Goal: Task Accomplishment & Management: Complete application form

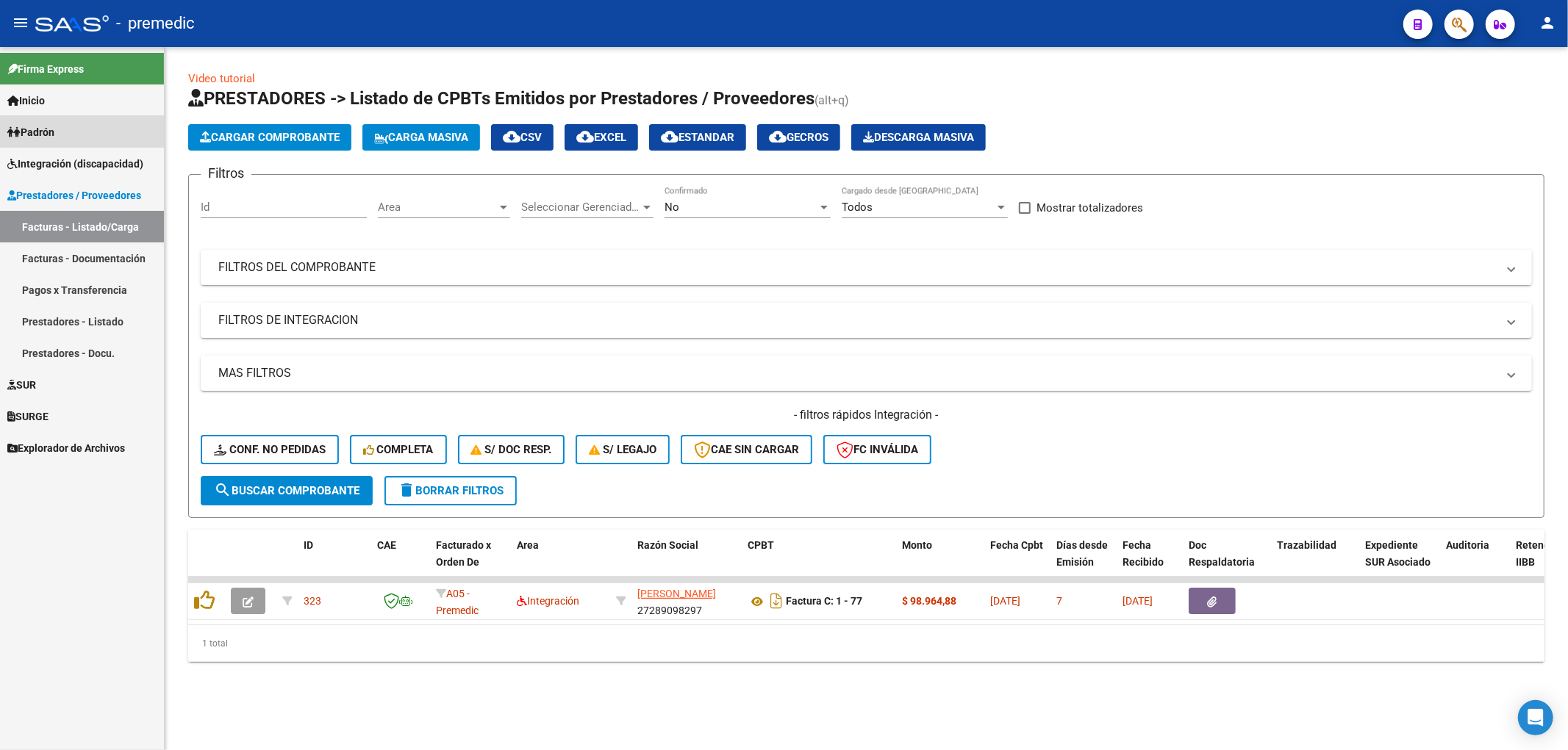
click at [52, 133] on span "Padrón" at bounding box center [31, 133] width 47 height 16
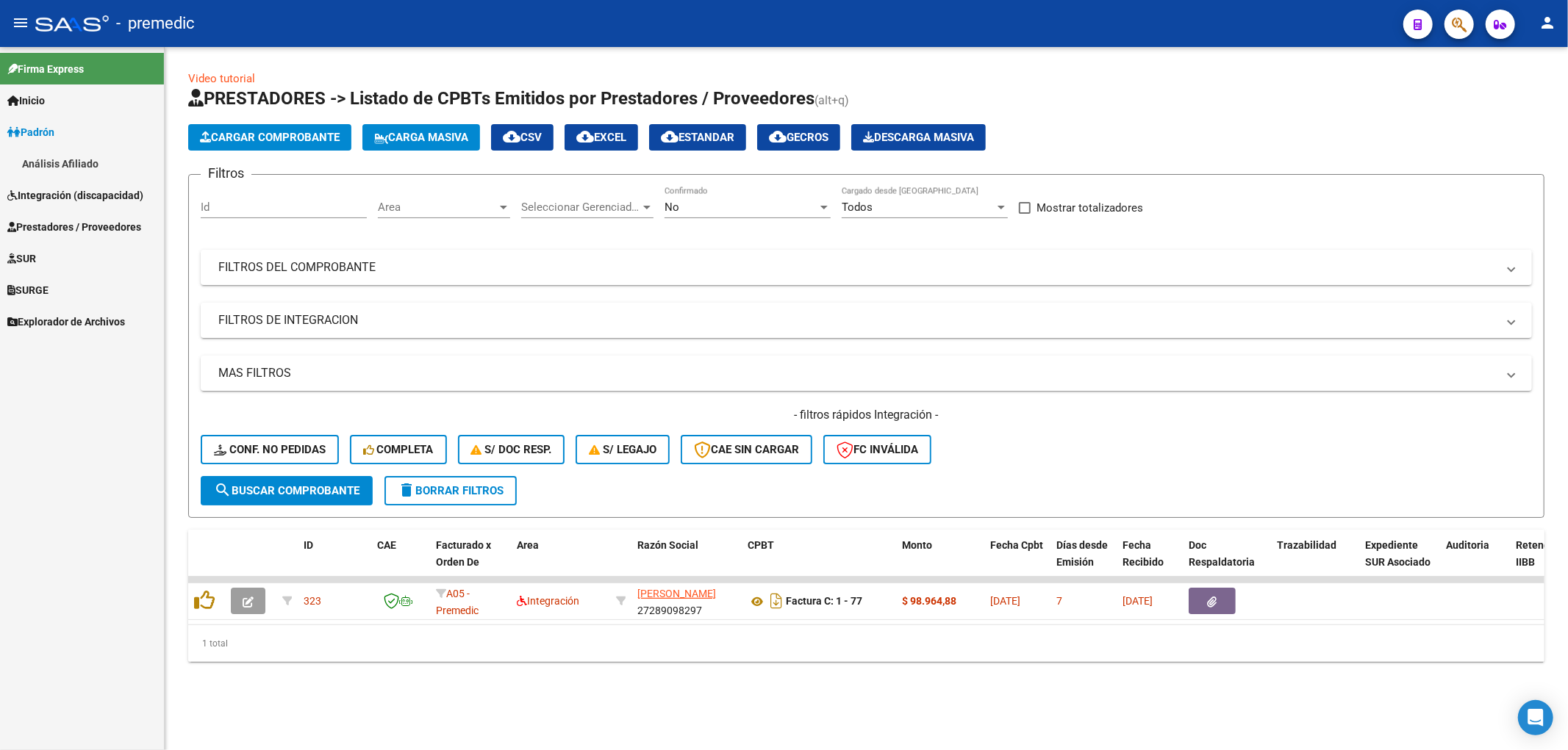
click at [54, 127] on span "Padrón" at bounding box center [31, 133] width 47 height 16
click at [56, 156] on span "Integración (discapacidad)" at bounding box center [75, 164] width 136 height 16
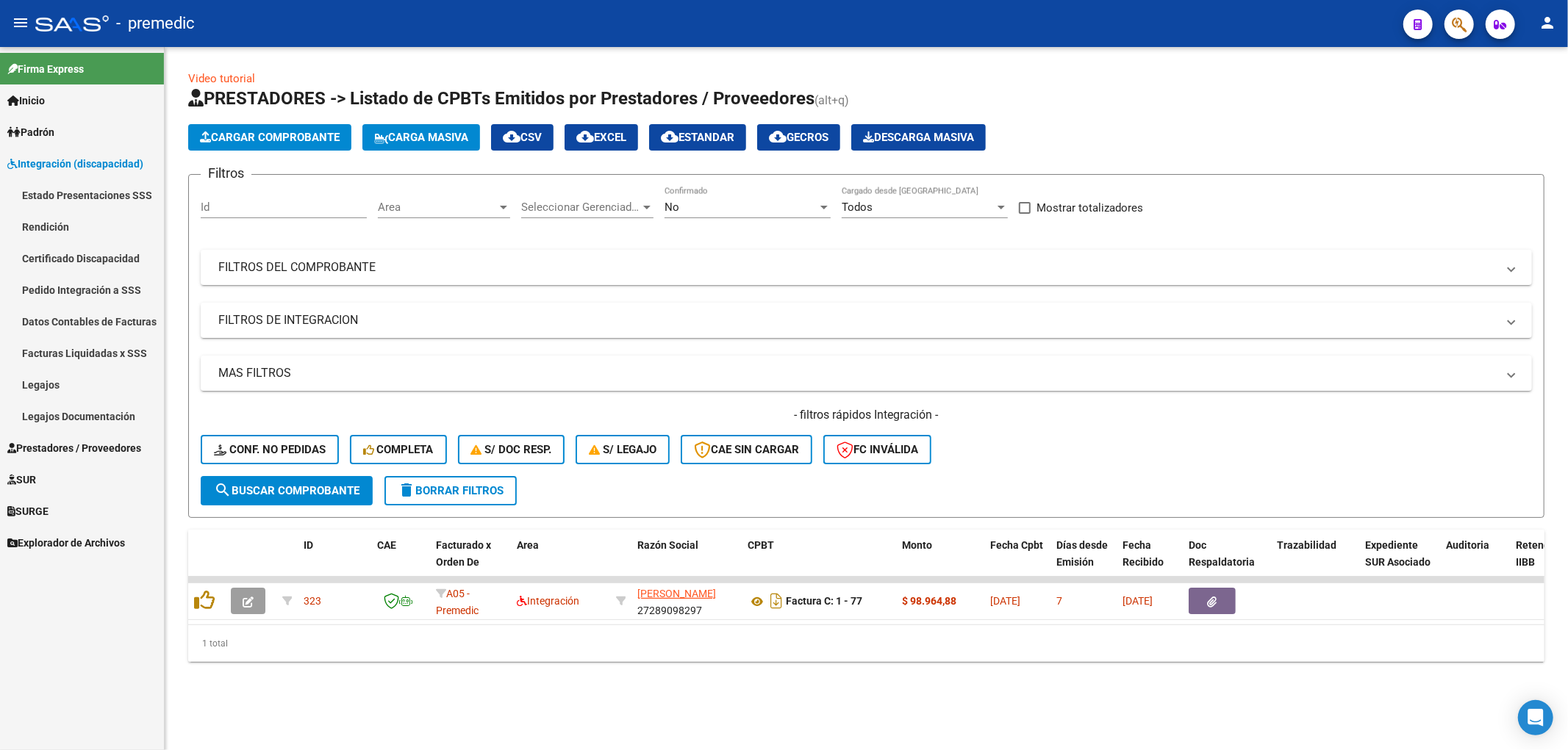
click at [63, 258] on link "Certificado Discapacidad" at bounding box center [82, 258] width 164 height 31
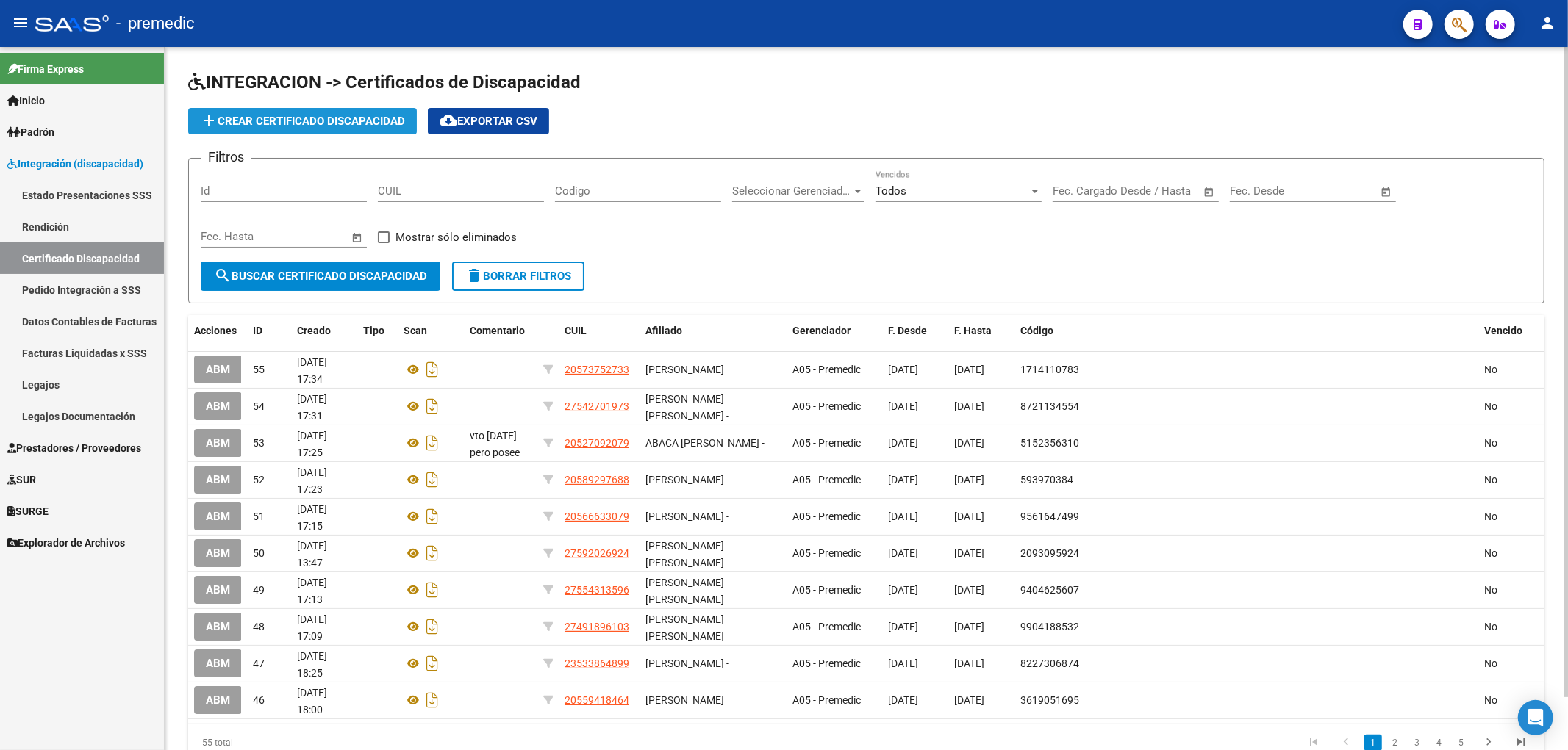
click at [303, 119] on span "add Crear Certificado Discapacidad" at bounding box center [302, 121] width 205 height 13
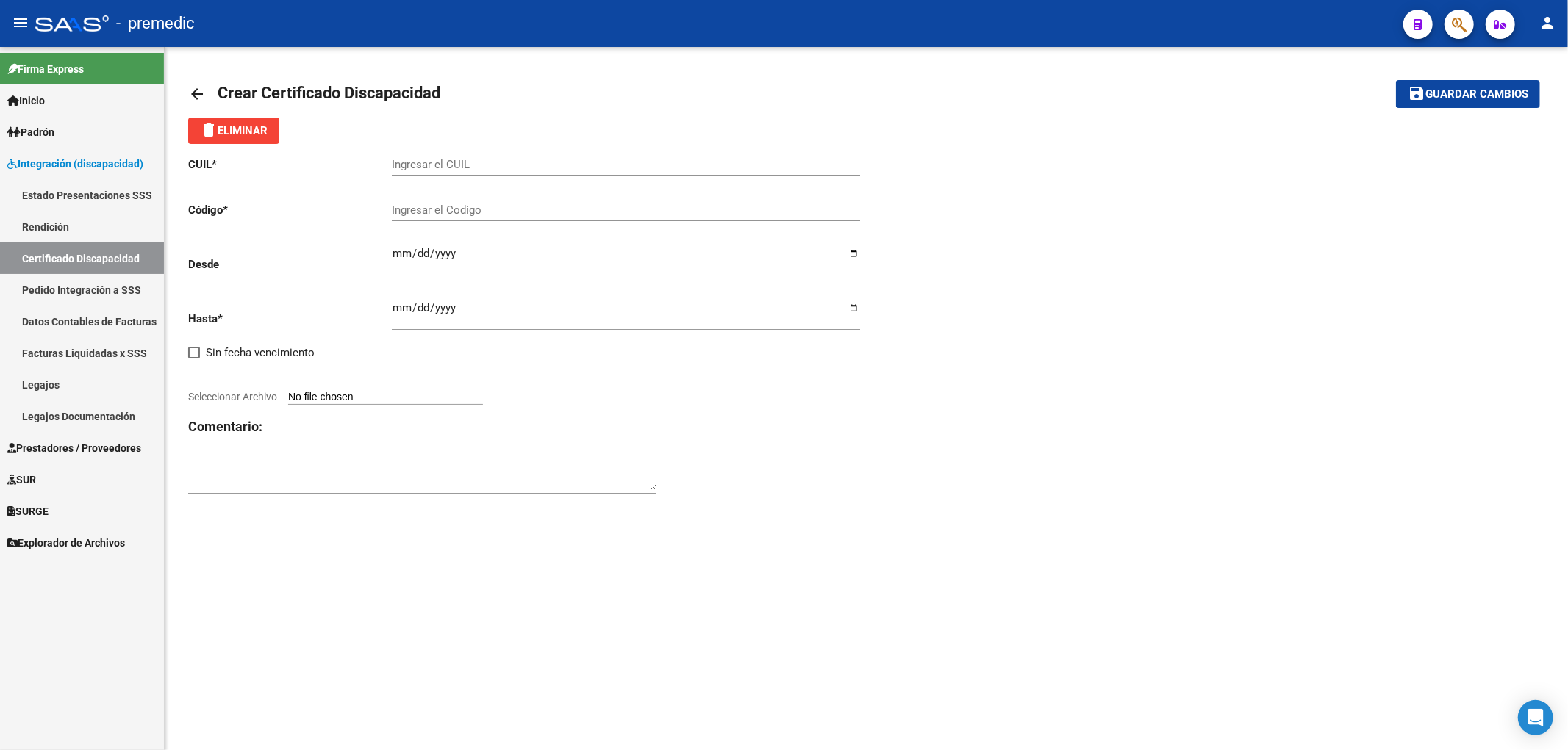
click at [542, 171] on input "Ingresar el CUIL" at bounding box center [626, 165] width 469 height 13
paste input "27-57592265-7"
type input "27-57592265-7"
click at [1000, 267] on div "CUIL * 27-57592265-7 Ingresar el CUIL Código * Ingresar el Codigo Desde Ingresa…" at bounding box center [866, 325] width 1356 height 363
click at [523, 203] on input "Ingresar el Codigo" at bounding box center [626, 210] width 469 height 13
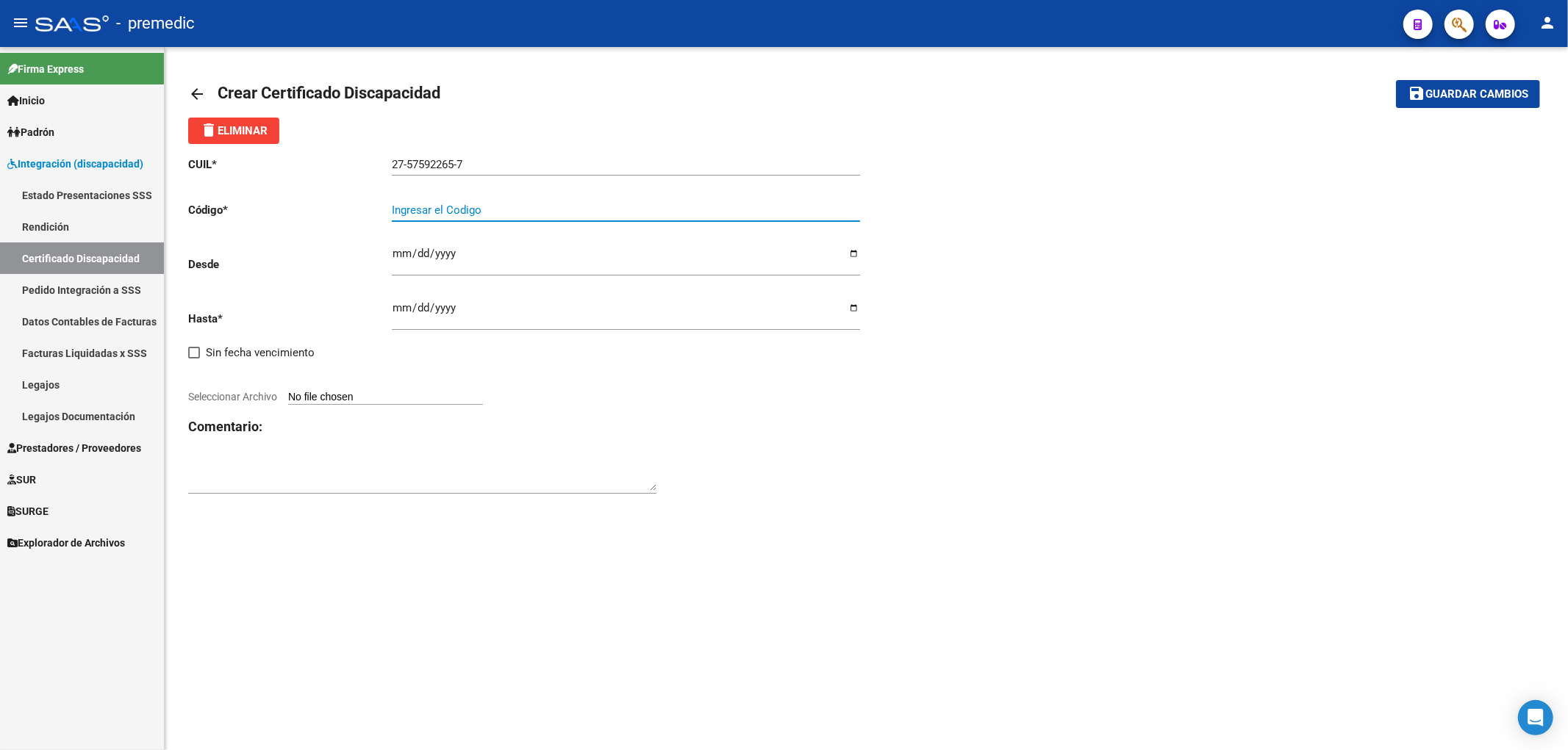
paste input "6250708875"
type input "6250708875"
click at [1000, 435] on div "CUIL * 27-57592265-7 Ingresar el CUIL Código * 6250708875 Ingresar el Codigo De…" at bounding box center [866, 325] width 1356 height 363
click at [396, 264] on input "Ingresar fec. Desde" at bounding box center [626, 260] width 469 height 24
type input "[DATE]"
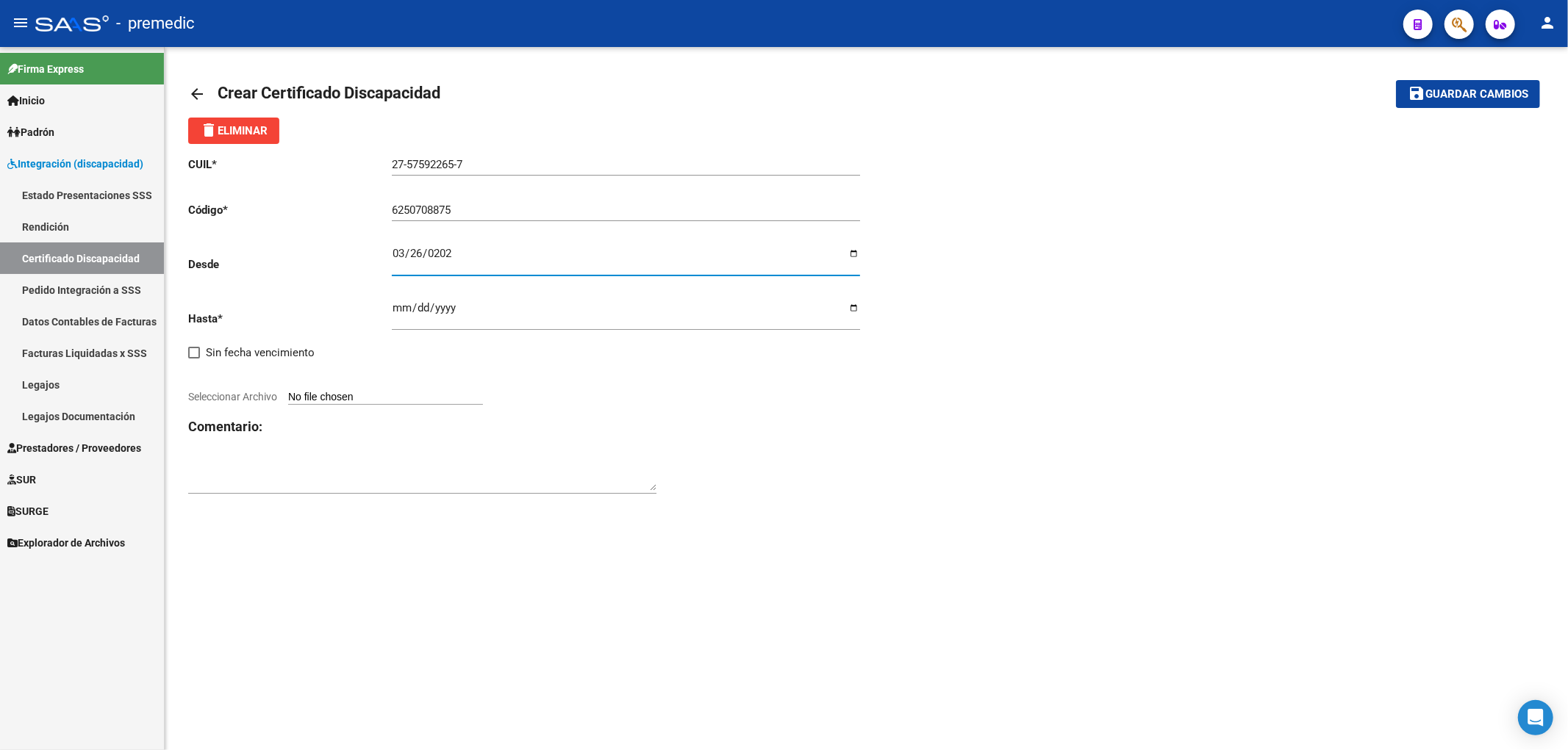
click at [403, 309] on input "Ingresar fec. Hasta" at bounding box center [626, 314] width 469 height 24
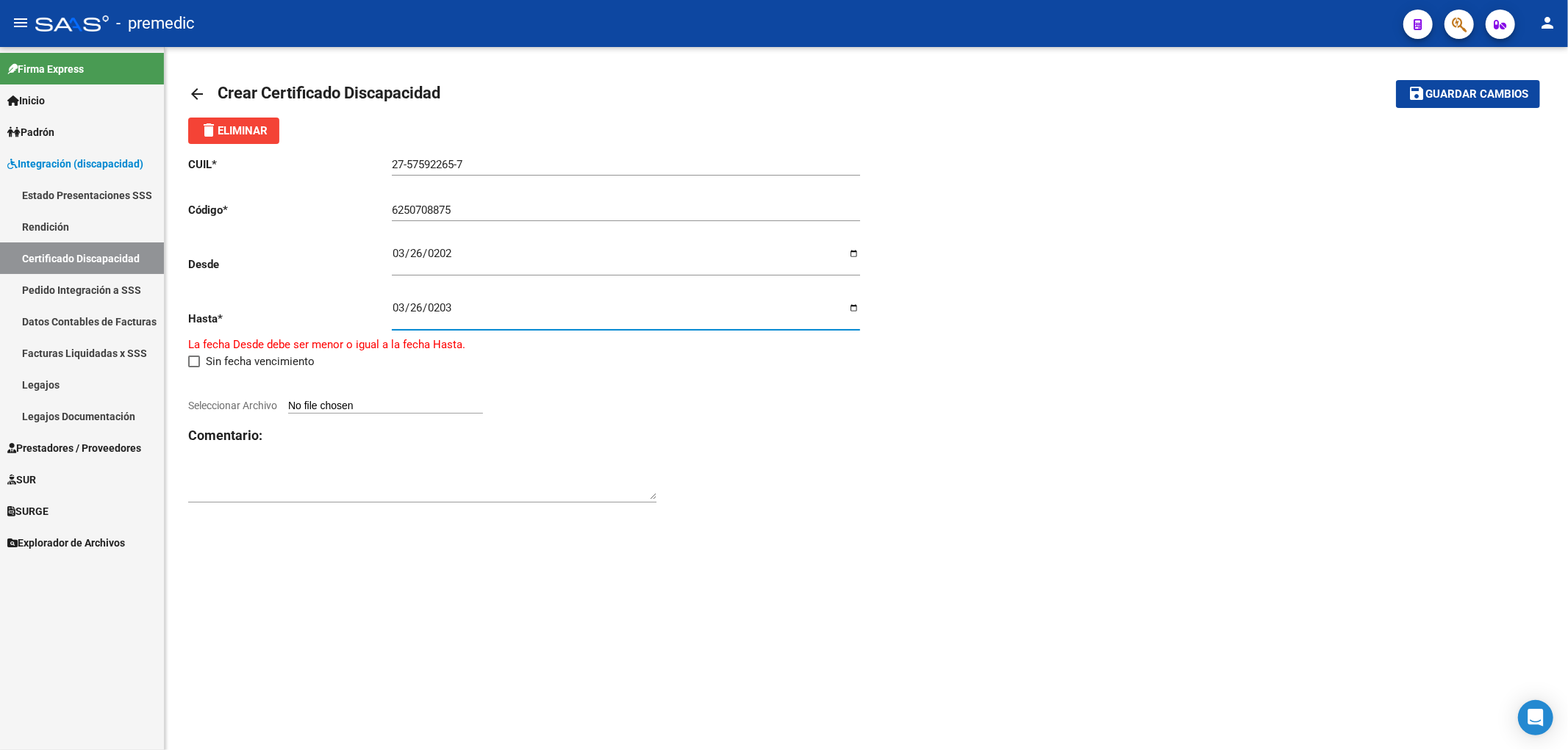
type input "[DATE]"
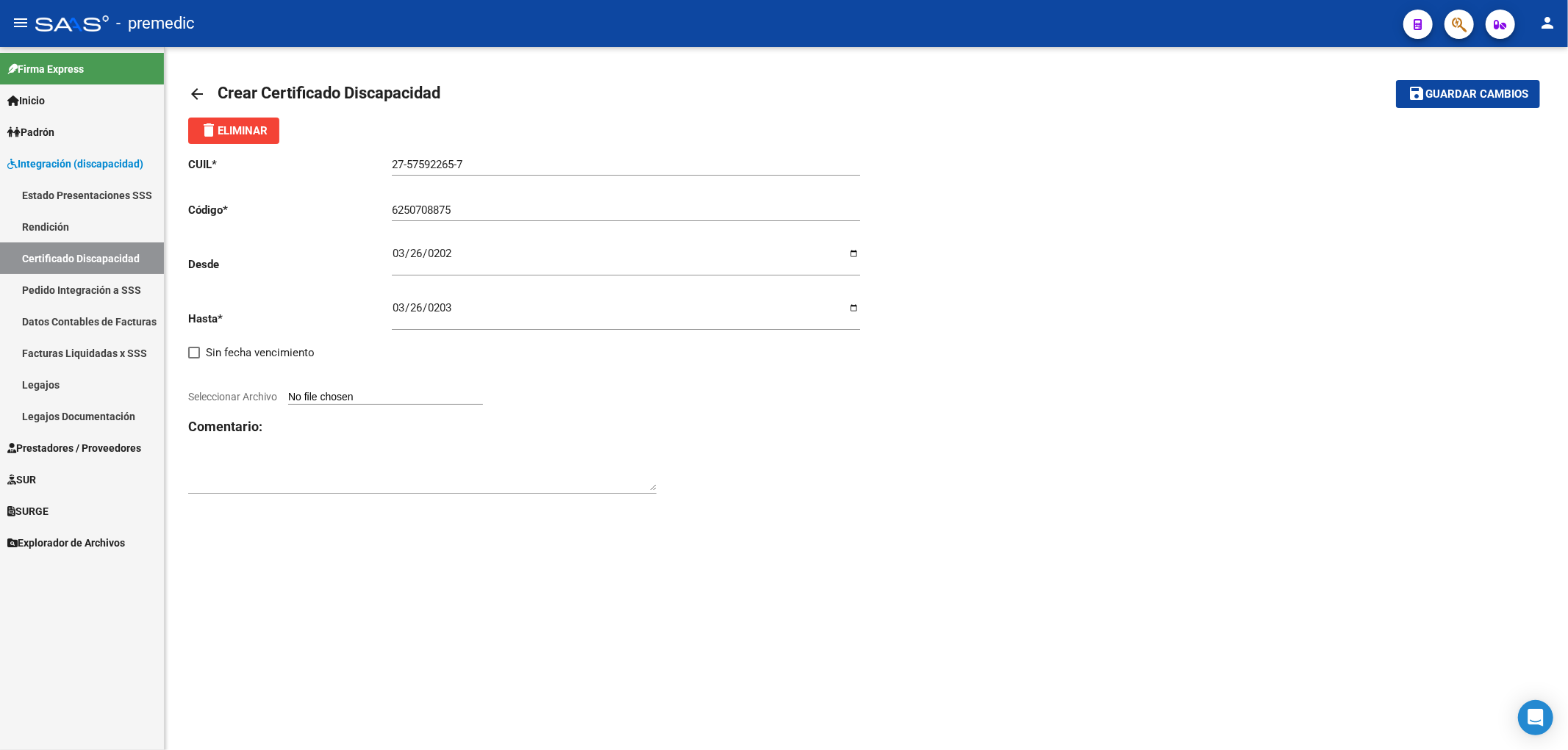
click at [1121, 664] on mat-sidenav-content "arrow_back Crear Certificado Discapacidad save Guardar cambios delete Eliminar …" at bounding box center [866, 398] width 1403 height 703
click at [730, 507] on div "CUIL * 27-57592265-7 Ingresar el CUIL Código * 6250708875 Ingresar el Codigo De…" at bounding box center [527, 325] width 679 height 363
click at [347, 393] on input "Seleccionar Archivo" at bounding box center [385, 398] width 194 height 14
type input "C:\fakepath\[PERSON_NAME] MIA - vto [DATE].pdf"
click at [800, 424] on div "CUIL * 27-57592265-7 Ingresar el CUIL Código * 6250708875 Ingresar el Codigo De…" at bounding box center [527, 317] width 679 height 347
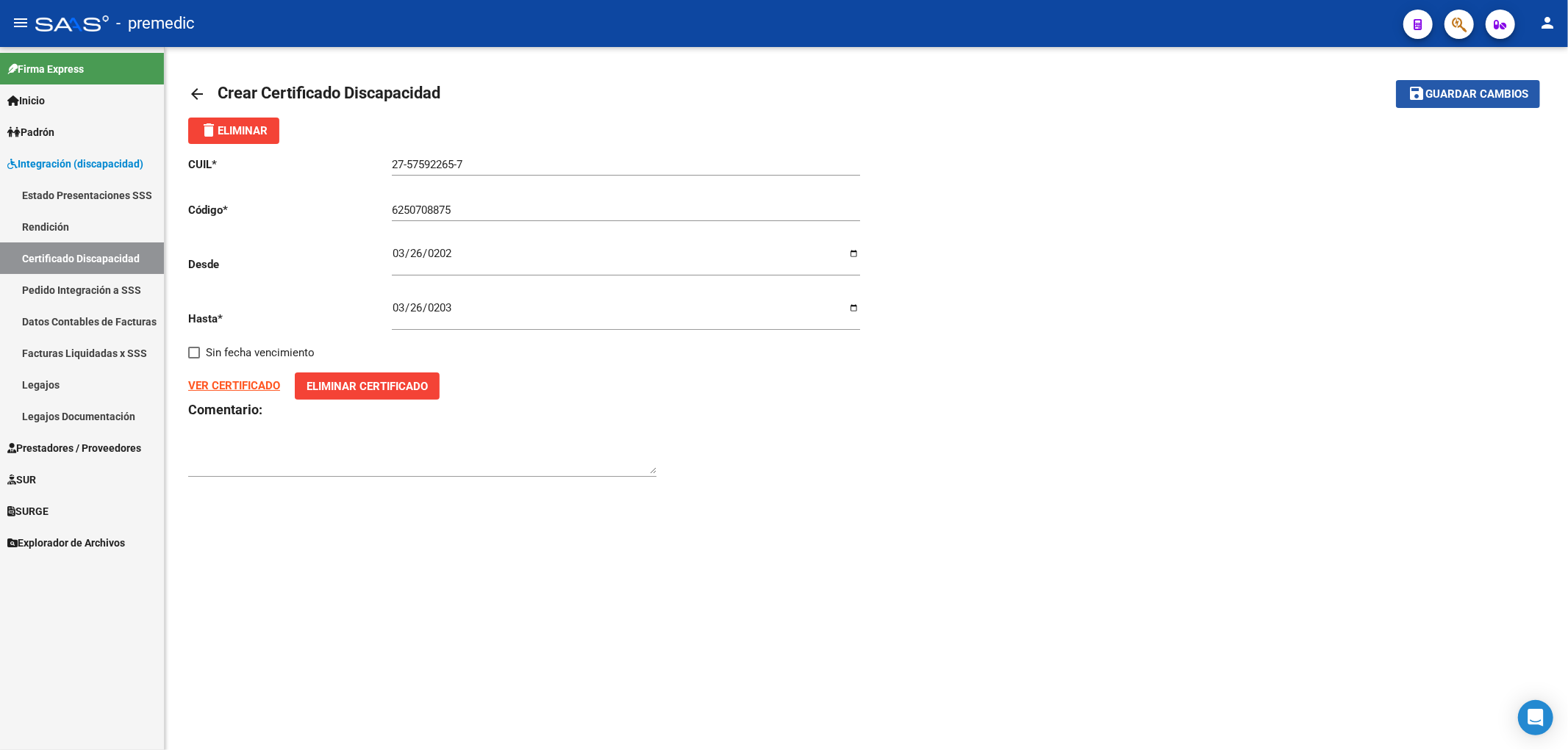
click at [1470, 106] on button "save Guardar cambios" at bounding box center [1467, 94] width 144 height 28
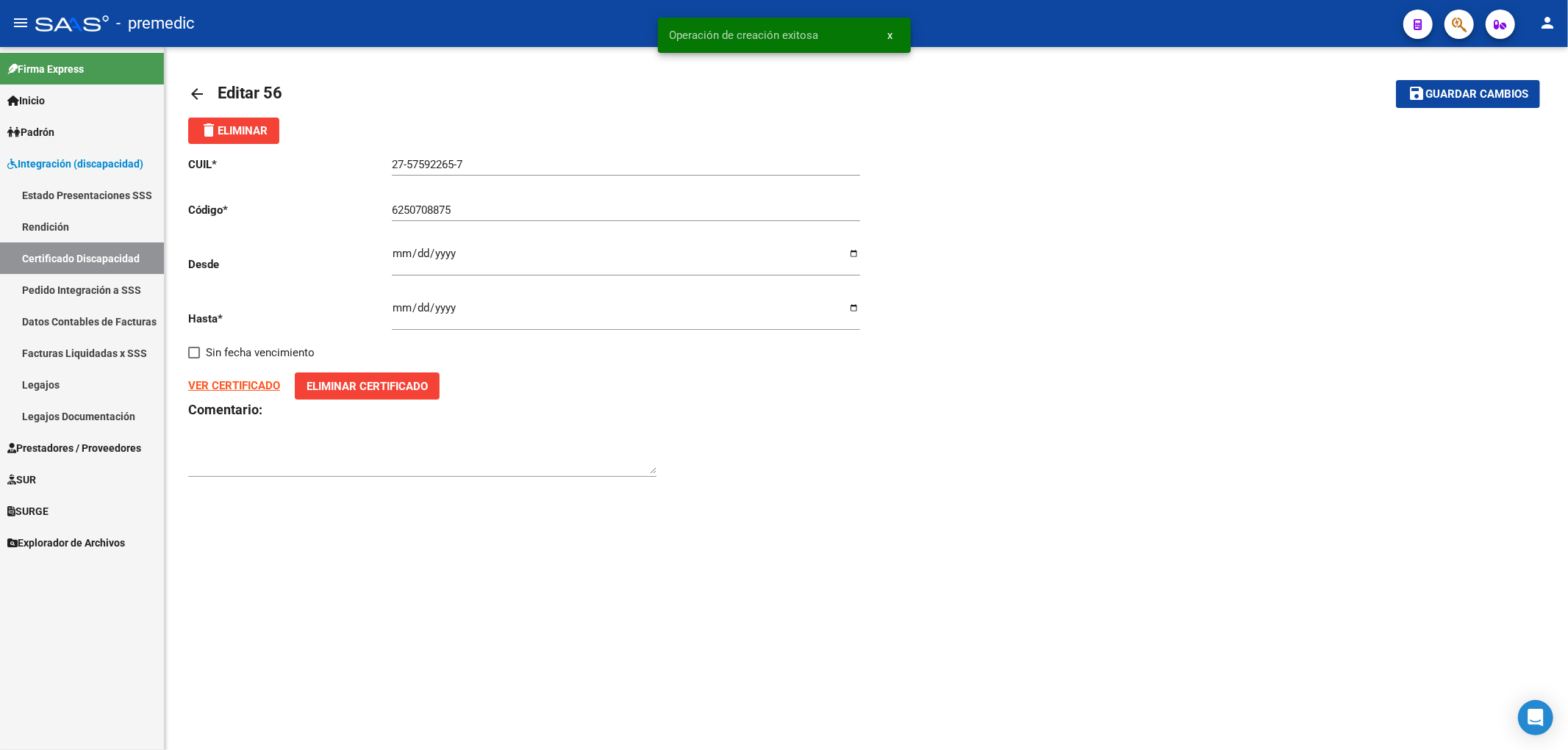
click at [71, 257] on link "Certificado Discapacidad" at bounding box center [82, 258] width 164 height 31
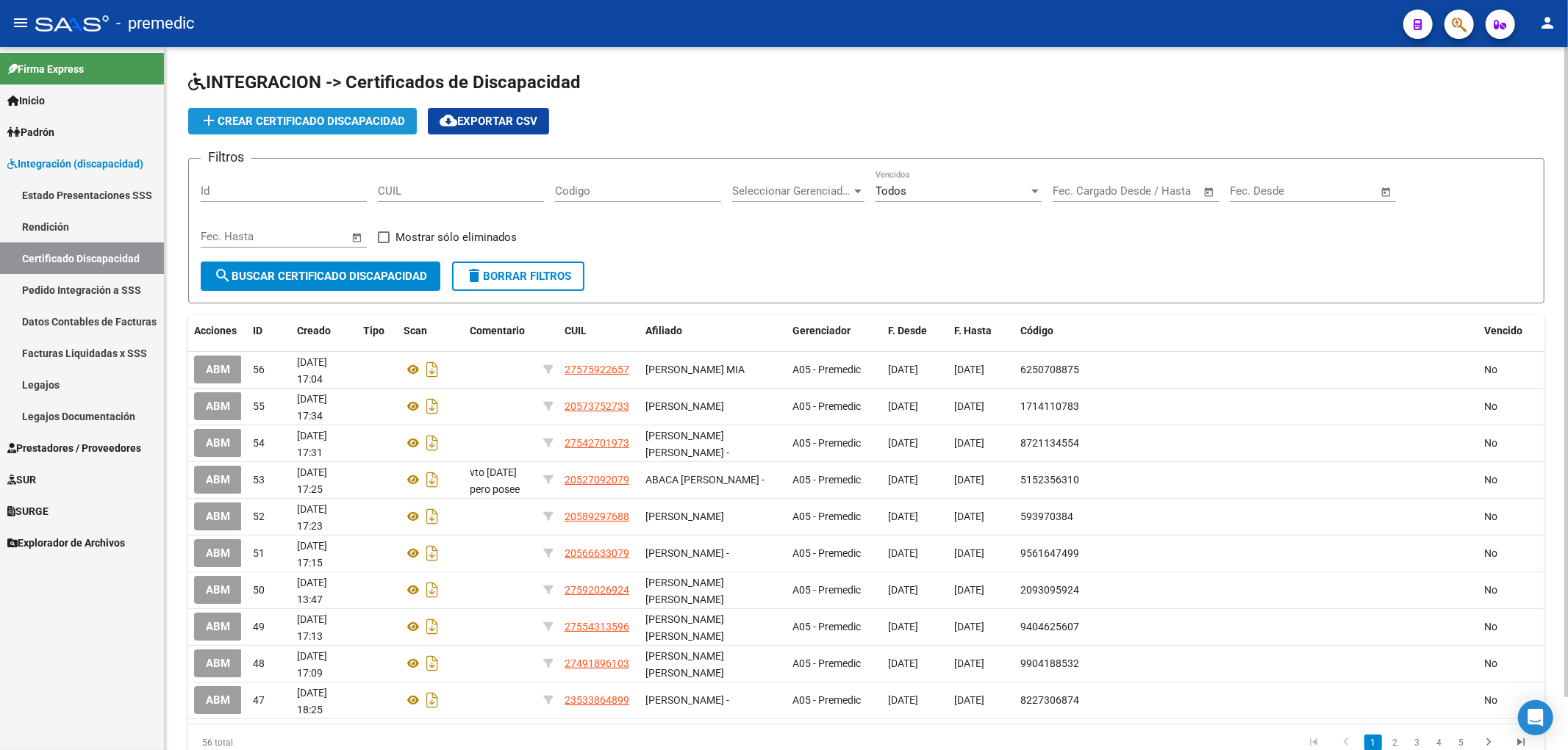
click at [289, 121] on span "add Crear Certificado Discapacidad" at bounding box center [302, 121] width 205 height 13
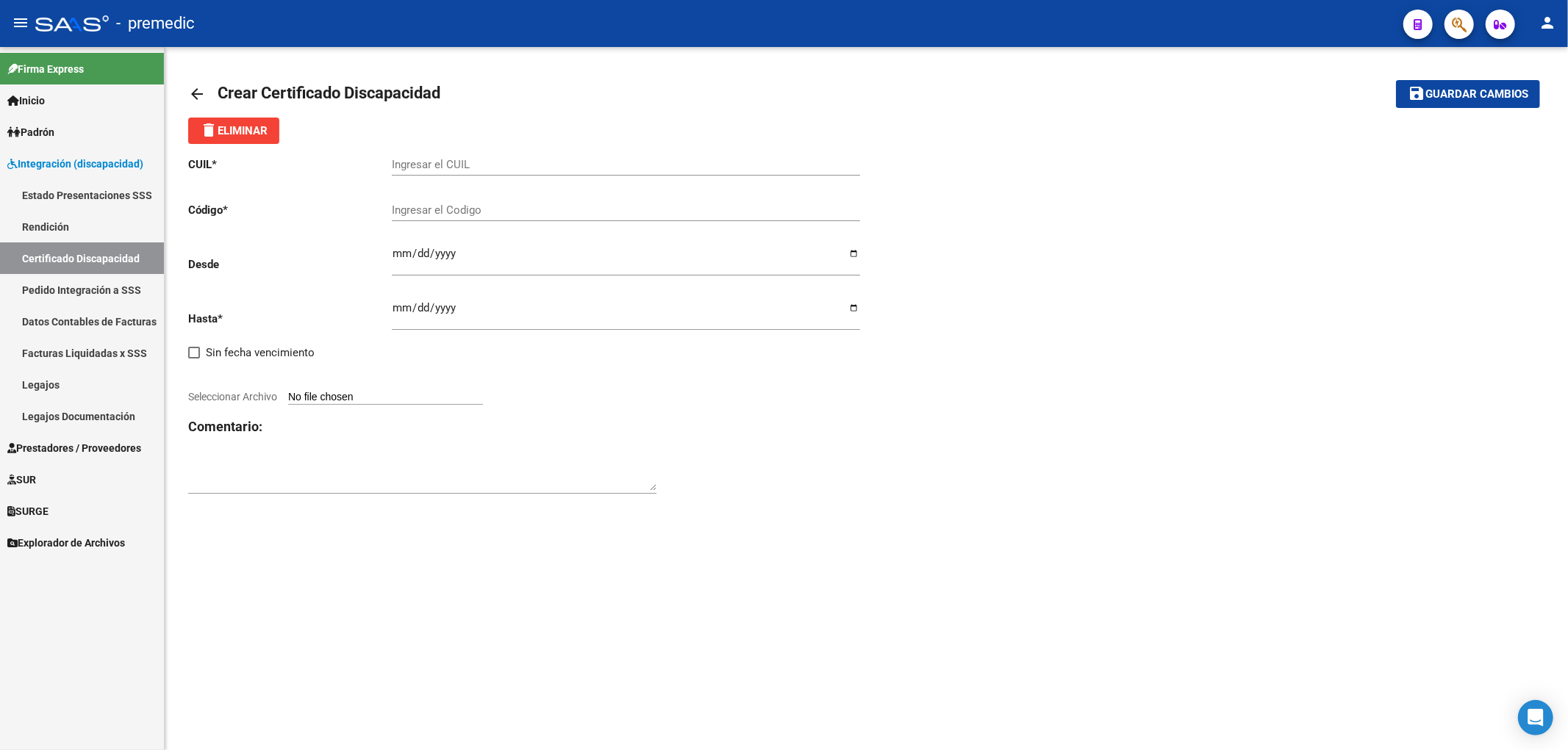
click at [502, 170] on input "Ingresar el CUIL" at bounding box center [626, 165] width 469 height 13
paste input "27-58963997-4"
type input "27-58963997-4"
click at [1026, 538] on div "arrow_back Crear Certificado Discapacidad save Guardar cambios delete Eliminar …" at bounding box center [866, 295] width 1403 height 496
click at [483, 223] on div "Ingresar el Codigo" at bounding box center [626, 212] width 469 height 45
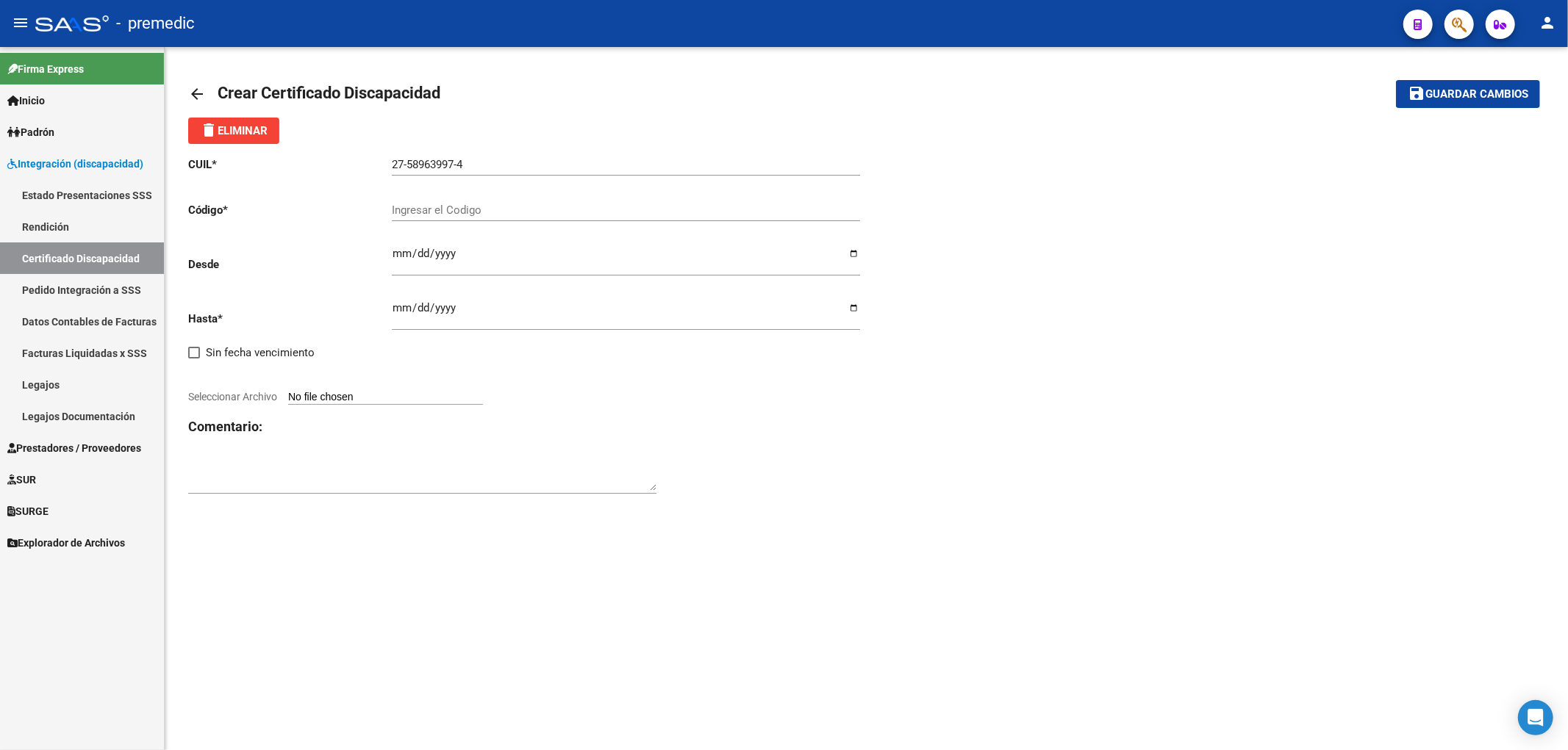
click at [489, 216] on input "Ingresar el Codigo" at bounding box center [626, 210] width 469 height 13
paste input "5898599284"
type input "5898599284"
click at [875, 468] on div "CUIL * 27-58963997-4 Ingresar el CUIL Código * 5898599284 Ingresar el Codigo De…" at bounding box center [866, 325] width 1356 height 363
click at [406, 261] on input "Ingresar fec. Desde" at bounding box center [626, 260] width 469 height 24
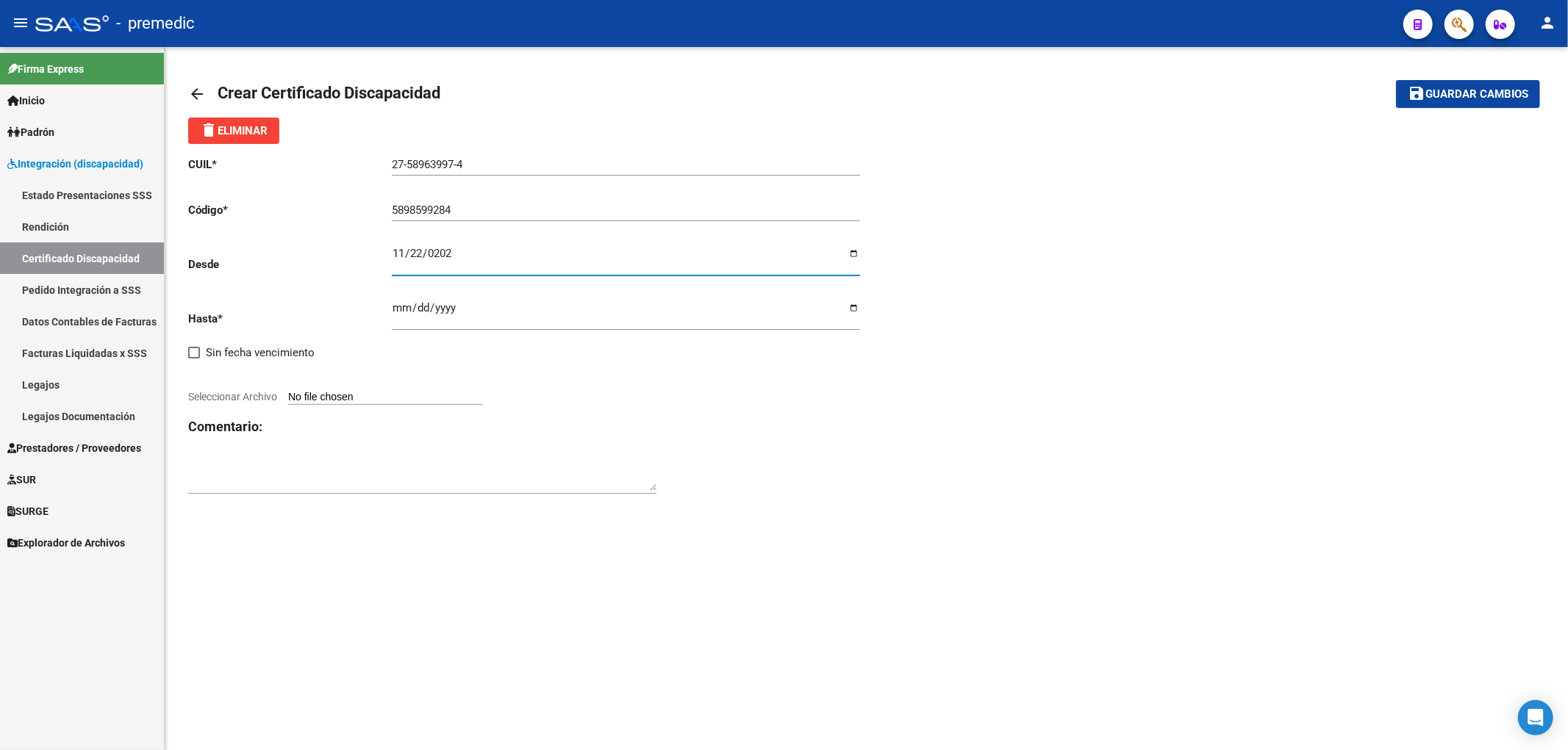
type input "[DATE]"
click at [397, 312] on input "Ingresar fec. Hasta" at bounding box center [626, 314] width 469 height 24
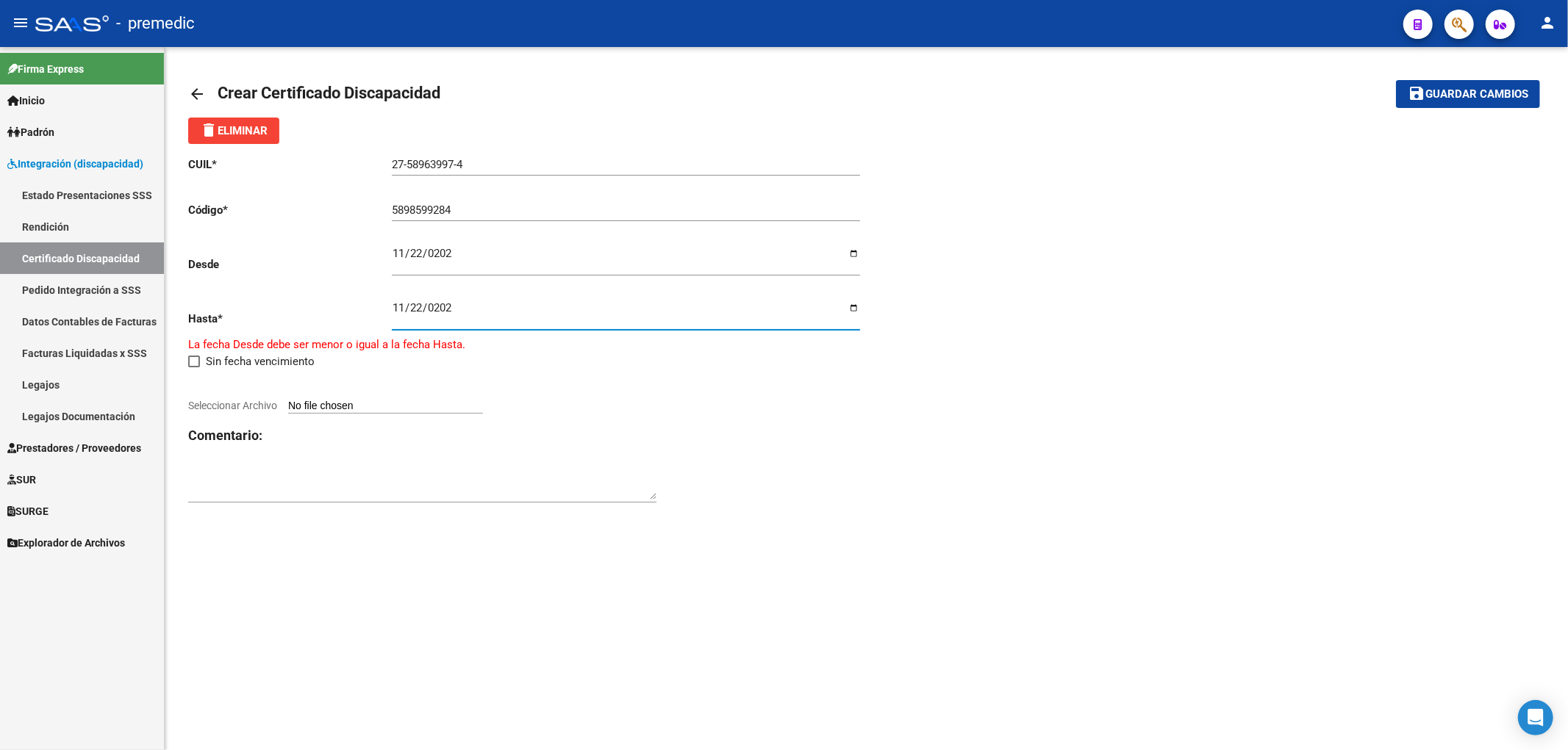
type input "[DATE]"
click at [796, 474] on div "CUIL * 27-58963997-4 Ingresar el CUIL Código * 5898599284 Ingresar el Codigo De…" at bounding box center [527, 325] width 679 height 363
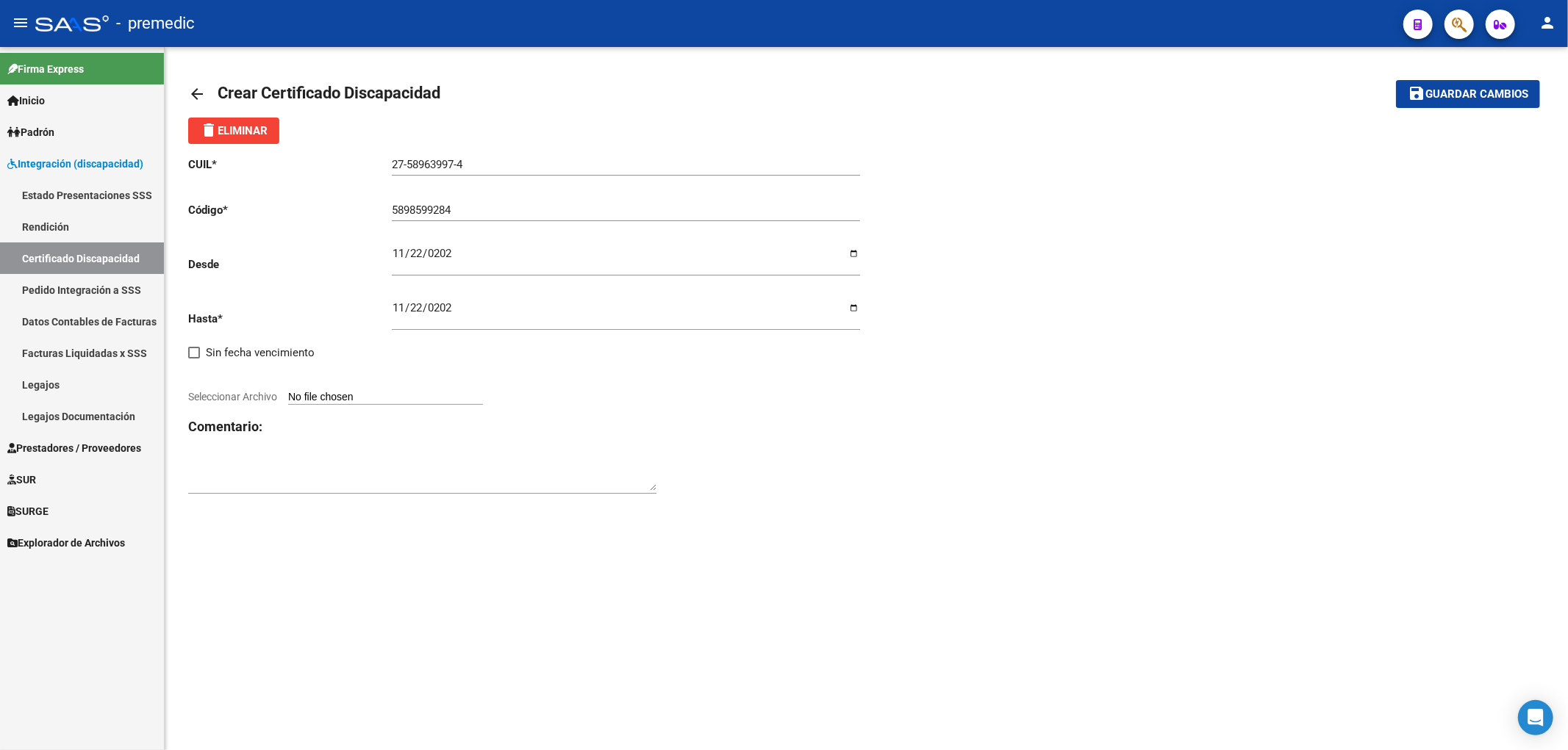
click at [331, 395] on input "Seleccionar Archivo" at bounding box center [385, 398] width 194 height 14
type input "C:\fakepath\[PERSON_NAME] [PERSON_NAME] - VTO 11-27.pdf"
click at [1431, 99] on span "Guardar cambios" at bounding box center [1476, 95] width 103 height 13
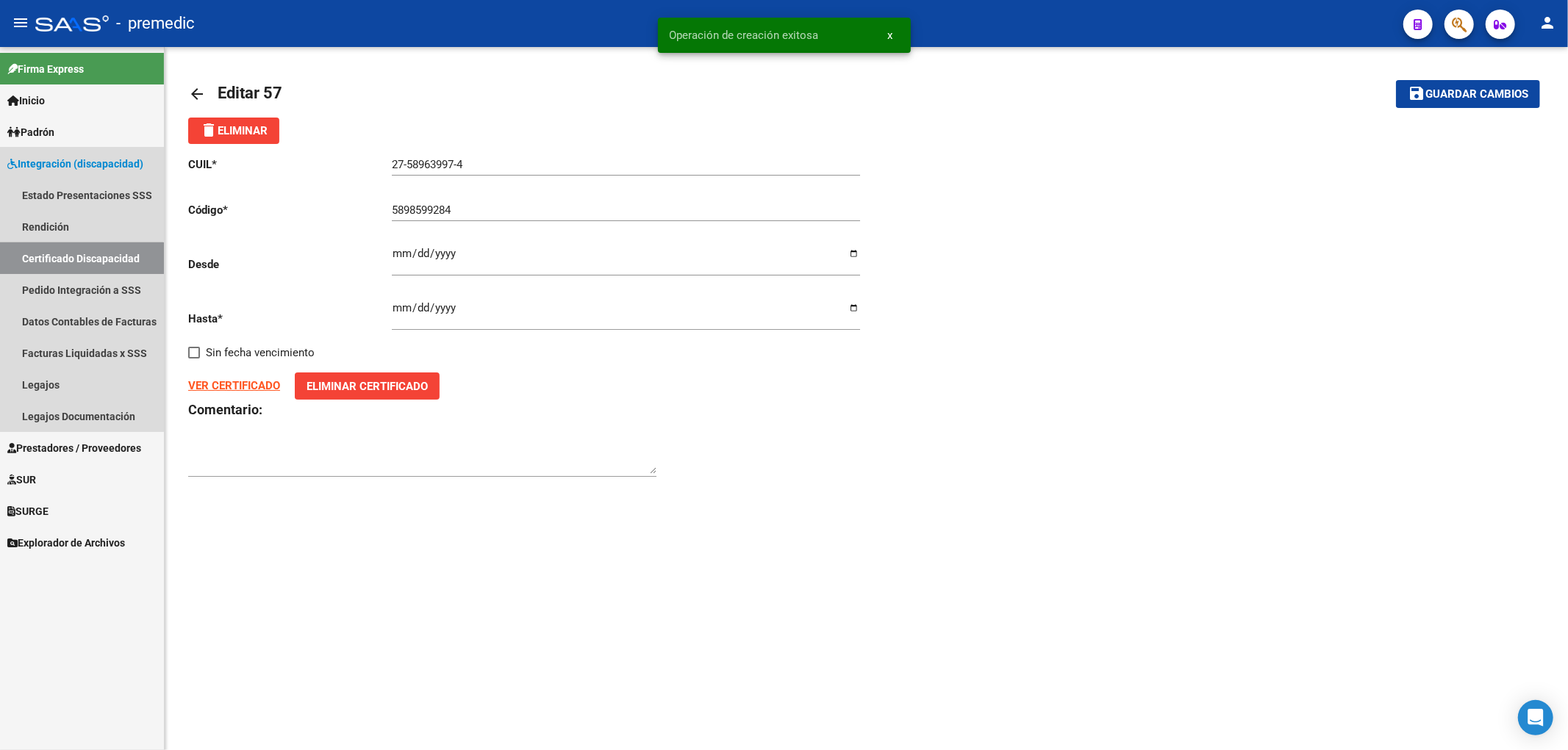
click at [53, 258] on link "Certificado Discapacidad" at bounding box center [82, 258] width 164 height 31
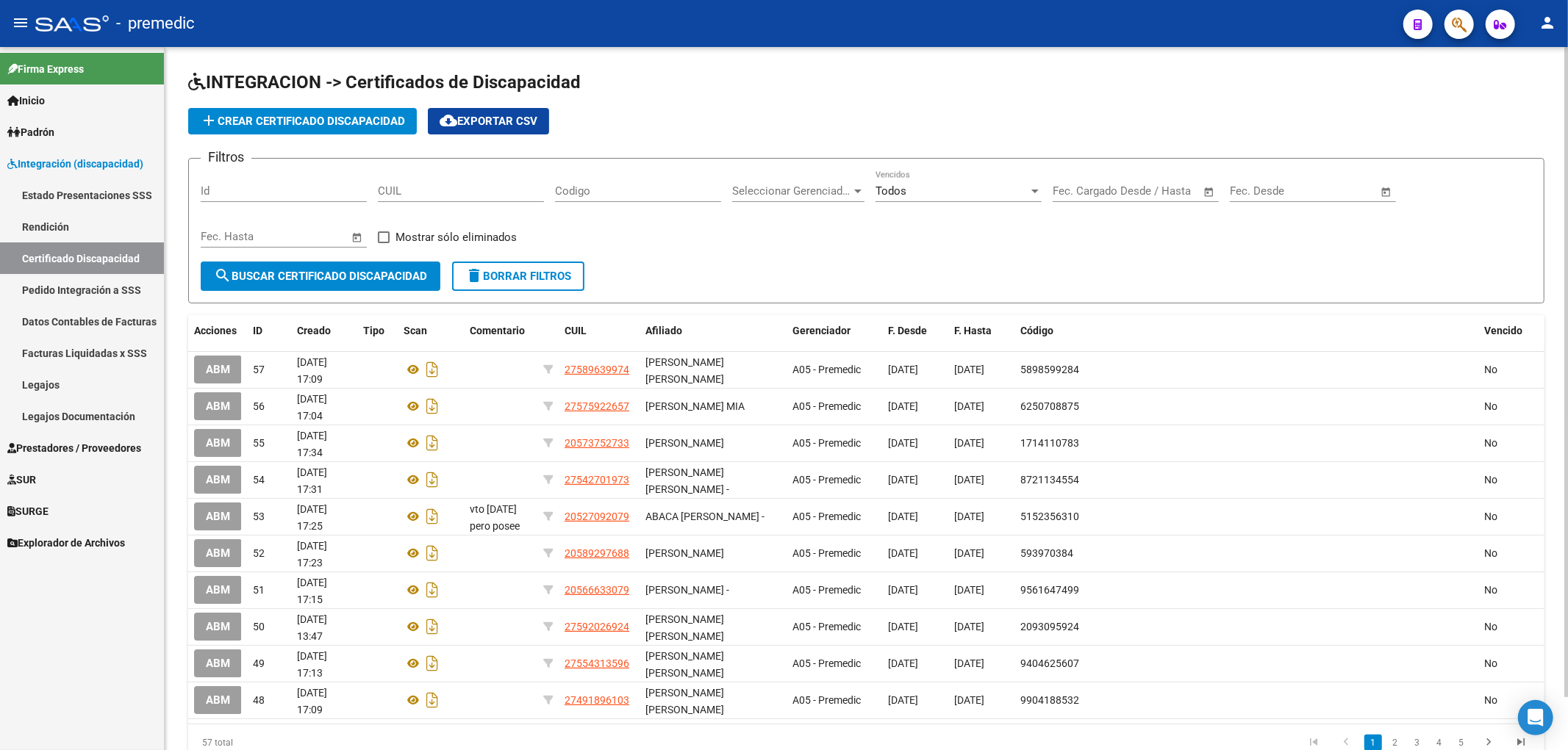
click at [288, 124] on span "add Crear Certificado Discapacidad" at bounding box center [302, 121] width 205 height 13
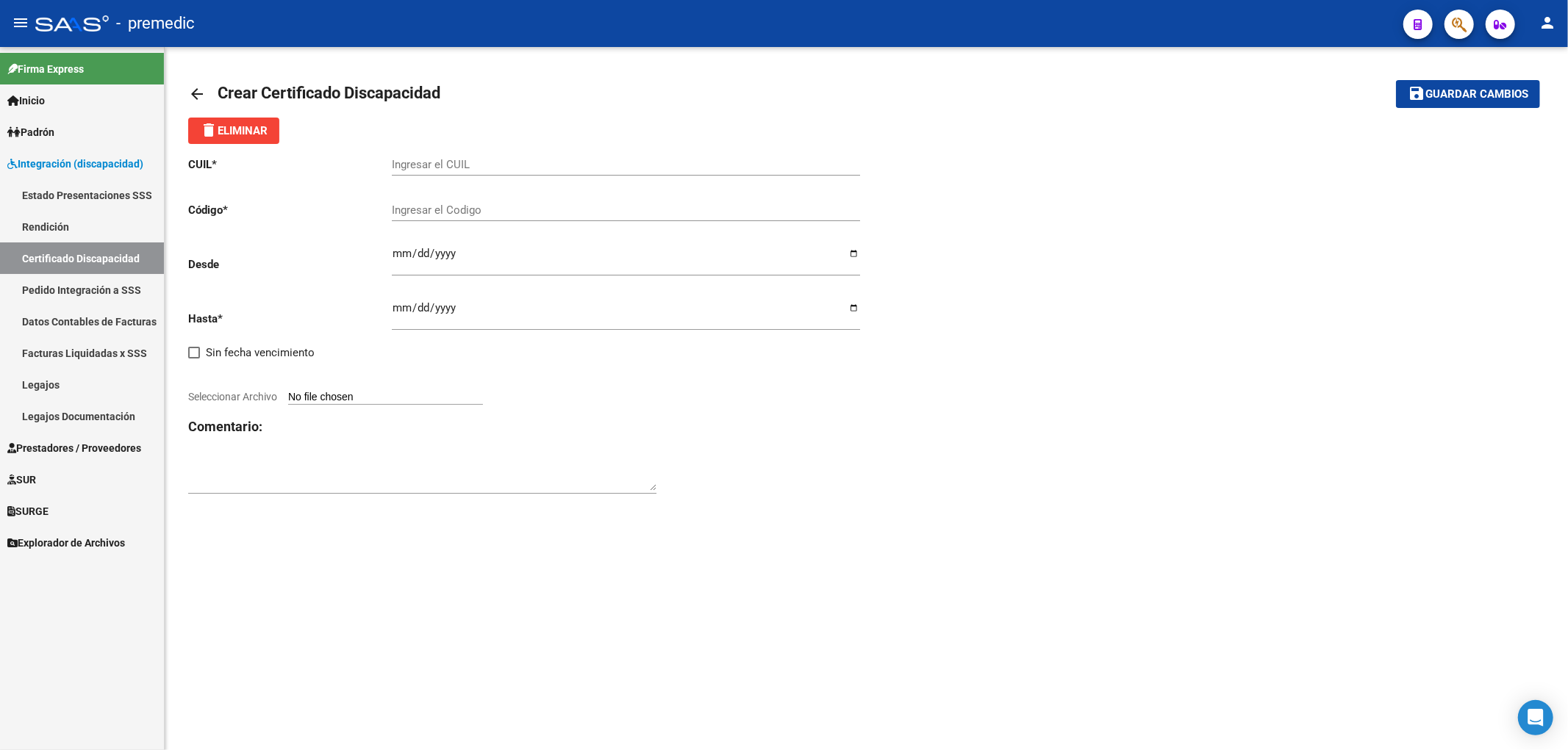
drag, startPoint x: 537, startPoint y: 157, endPoint x: 530, endPoint y: 173, distance: 17.5
click at [537, 159] on div "Ingresar el CUIL" at bounding box center [626, 159] width 469 height 31
paste input "27-57655392-2"
type input "27-57655392-2"
click at [1108, 350] on div "CUIL * 27-57655392-2 Ingresar el CUIL Código * Ingresar el Codigo Desde Ingresa…" at bounding box center [866, 325] width 1356 height 363
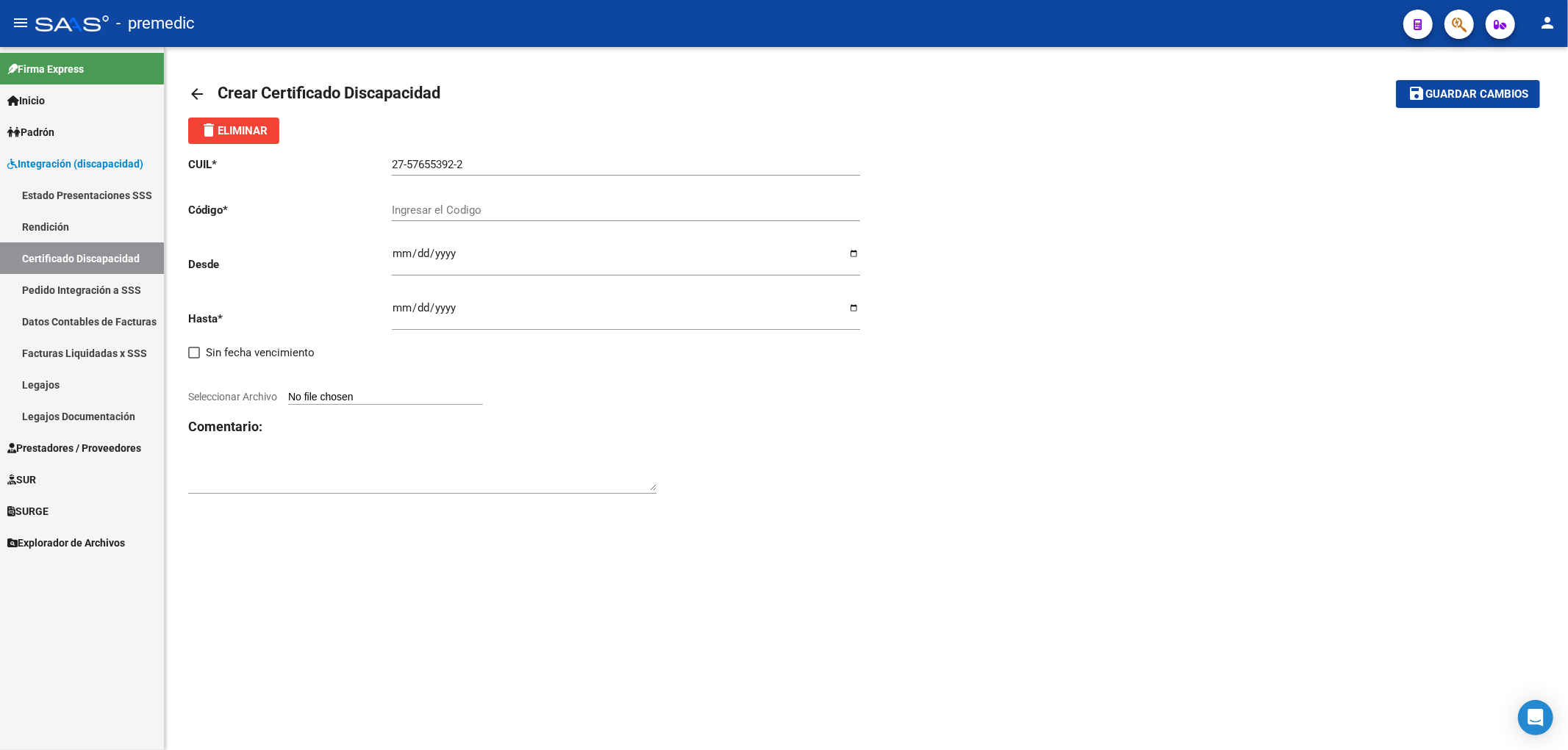
click at [486, 210] on input "Ingresar el Codigo" at bounding box center [626, 210] width 469 height 13
paste input "7753717095"
type input "7753717095"
click at [1240, 500] on div "CUIL * 27-57655392-2 Ingresar el CUIL Código * 7753717095 Ingresar el Codigo De…" at bounding box center [866, 325] width 1356 height 363
click at [394, 260] on input "Ingresar fec. Desde" at bounding box center [626, 260] width 469 height 24
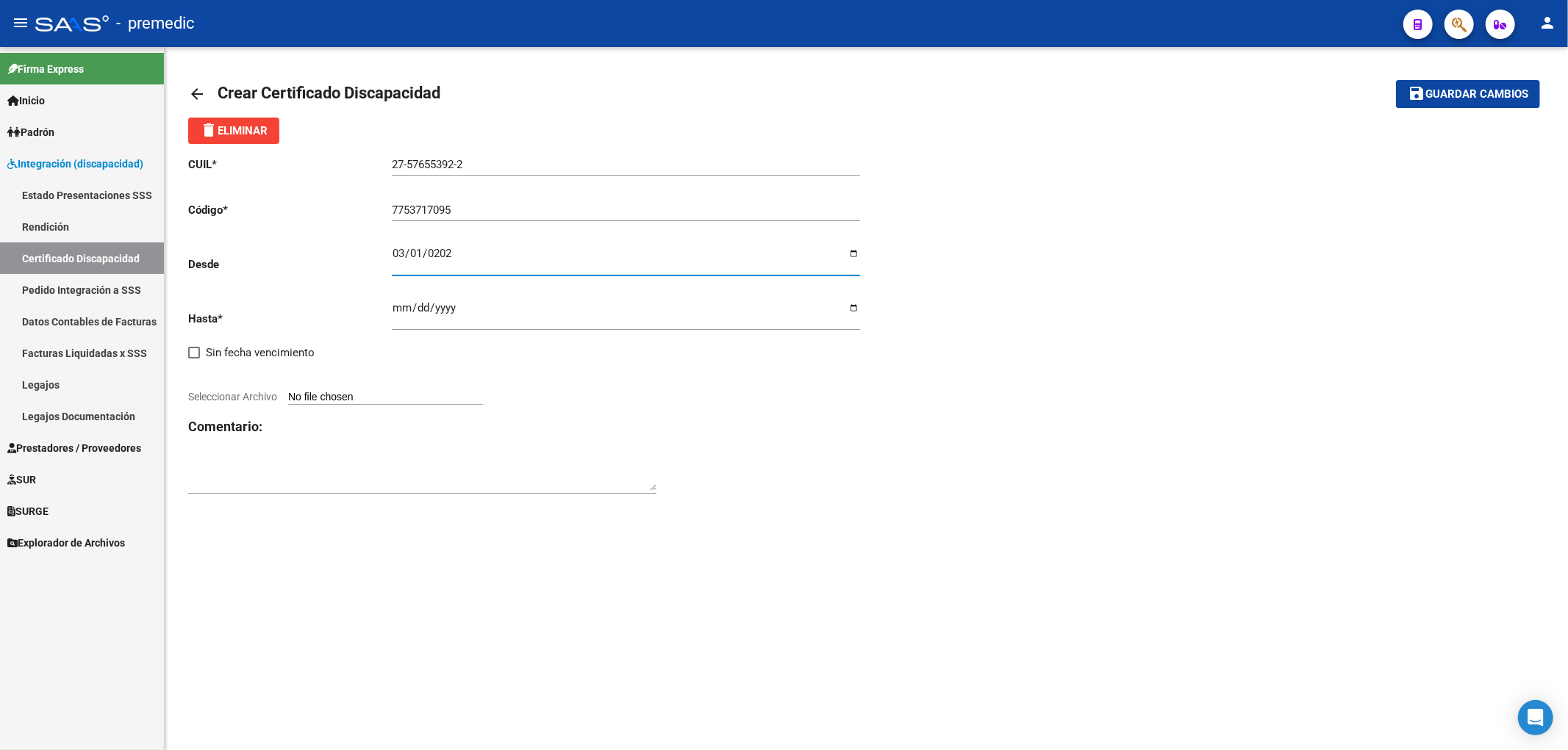
type input "[DATE]"
click at [395, 309] on input "Ingresar fec. Hasta" at bounding box center [626, 314] width 469 height 24
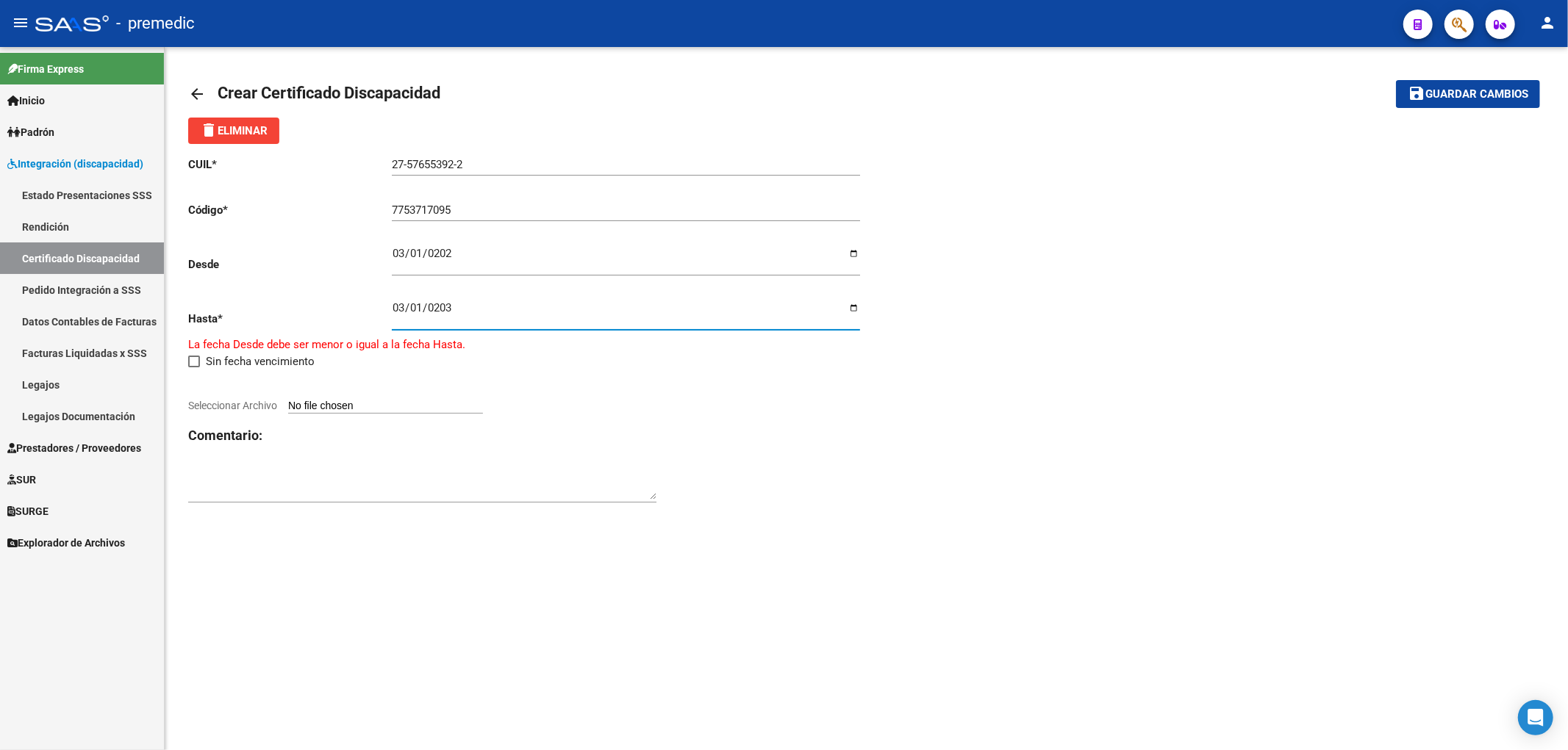
type input "[DATE]"
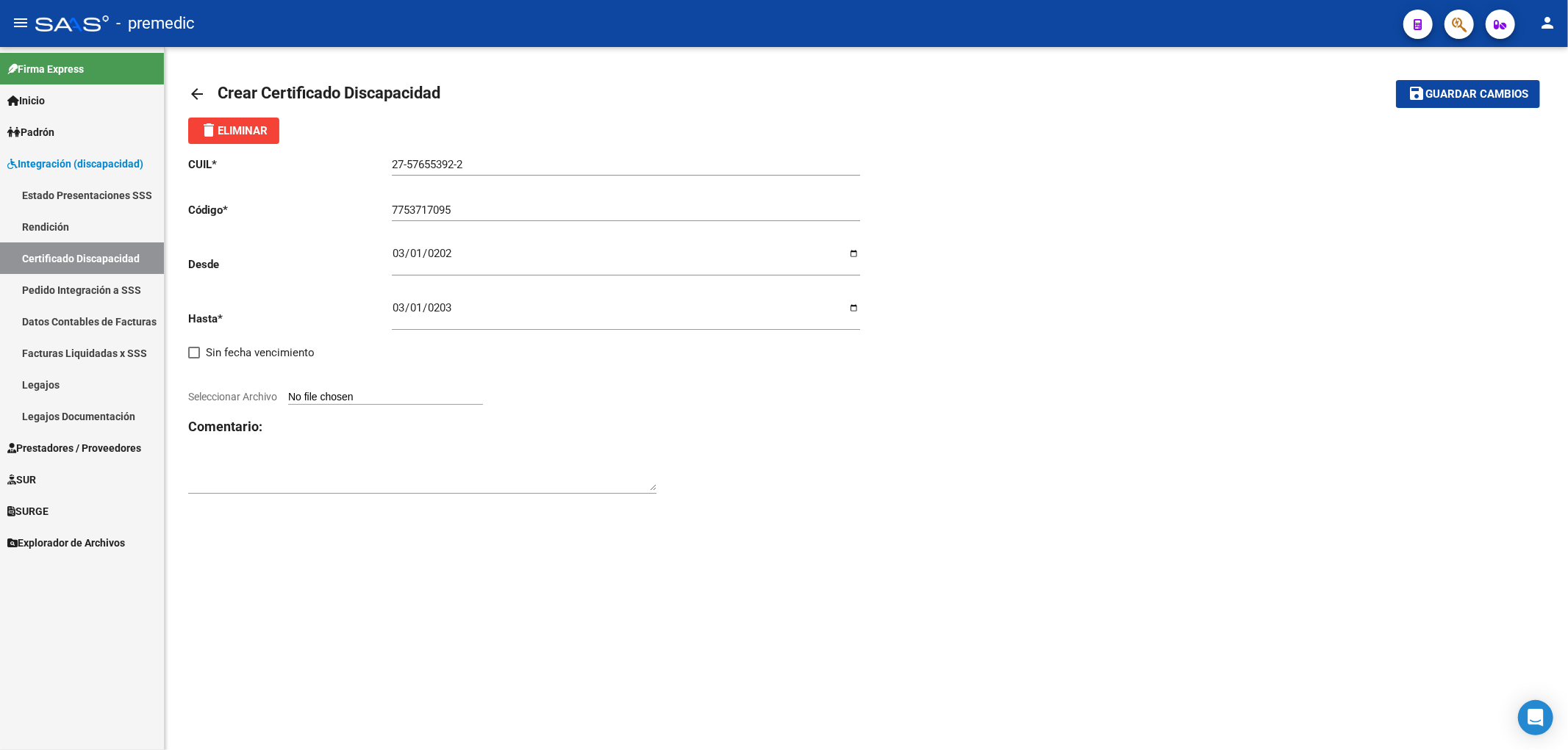
click at [972, 518] on div "arrow_back Crear Certificado Discapacidad save Guardar cambios delete Eliminar …" at bounding box center [866, 295] width 1403 height 496
click at [363, 393] on input "Seleccionar Archivo" at bounding box center [385, 398] width 194 height 14
type input "C:\fakepath\[PERSON_NAME] - vto 03-2030.pdf"
click at [1486, 89] on span "Guardar cambios" at bounding box center [1476, 95] width 103 height 13
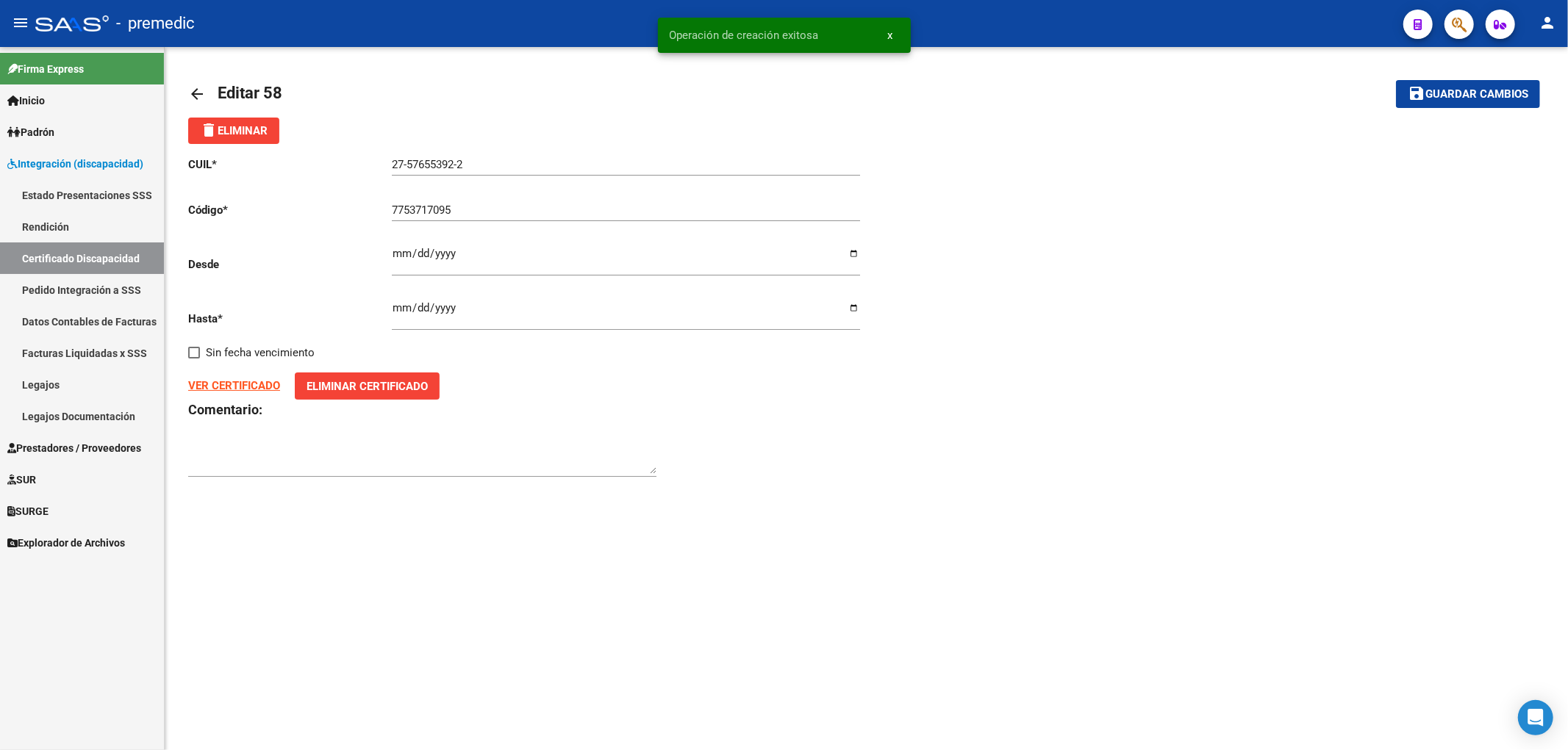
click at [85, 255] on link "Certificado Discapacidad" at bounding box center [82, 258] width 164 height 31
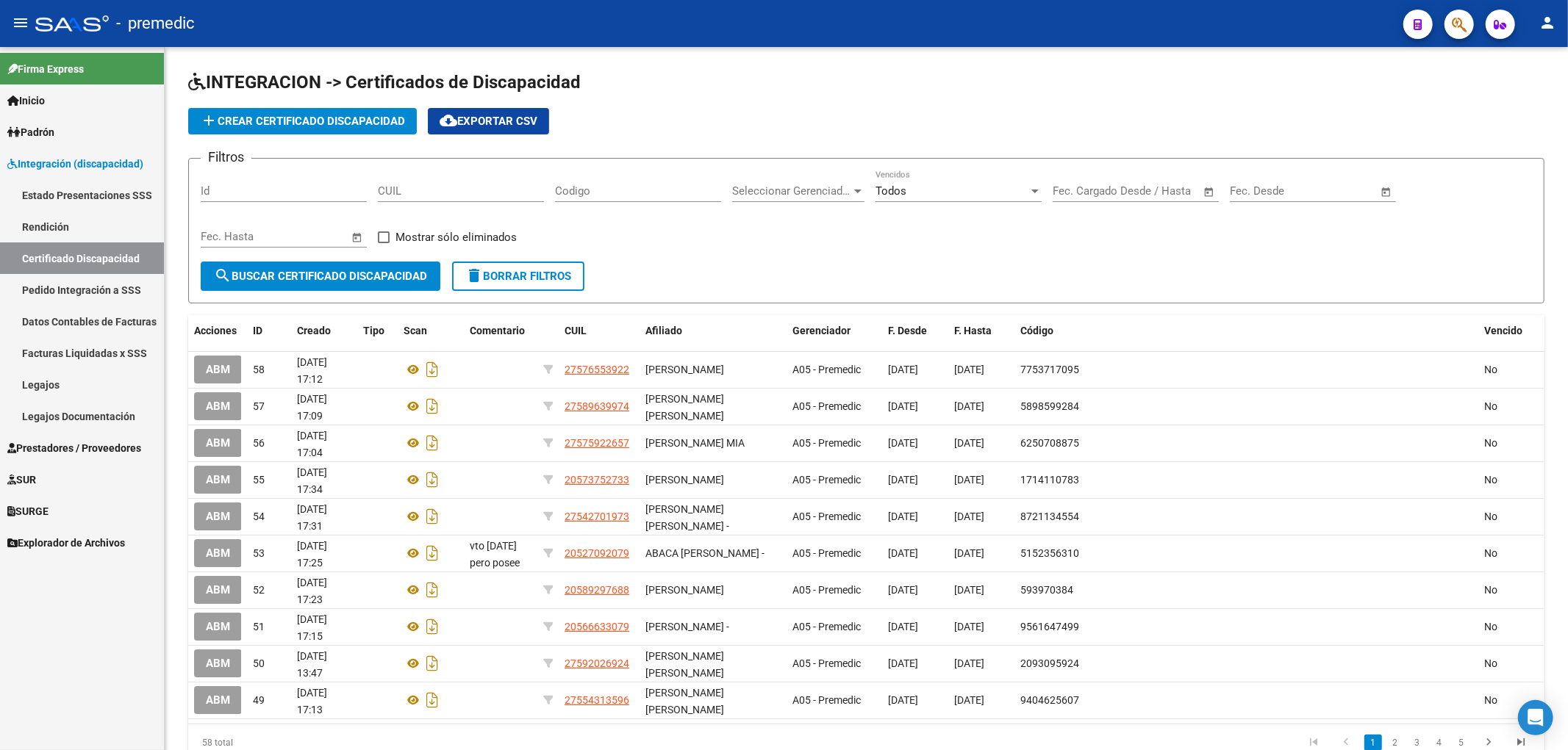
click at [72, 156] on span "Integración (discapacidad)" at bounding box center [75, 164] width 136 height 16
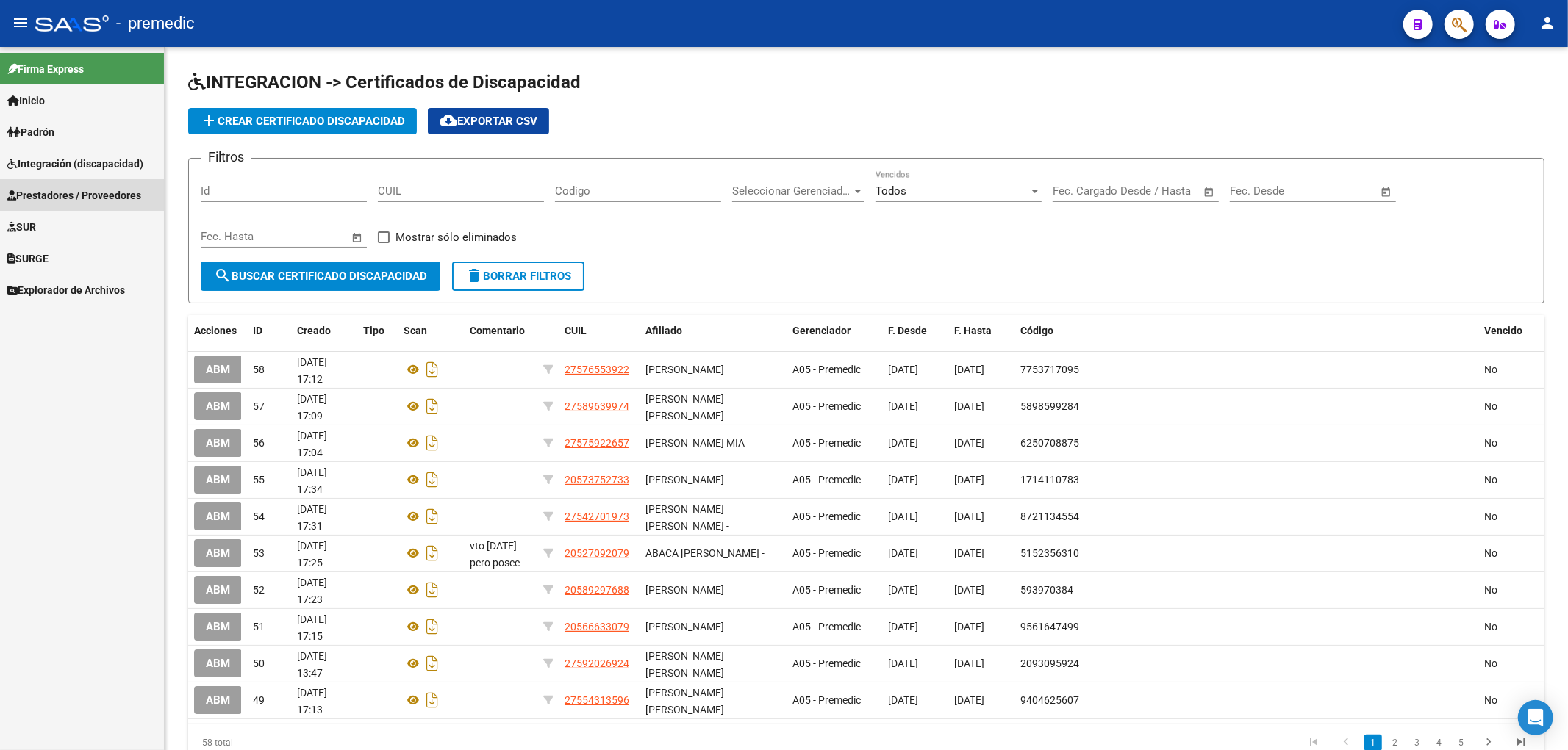
click at [69, 180] on link "Prestadores / Proveedores" at bounding box center [82, 195] width 164 height 31
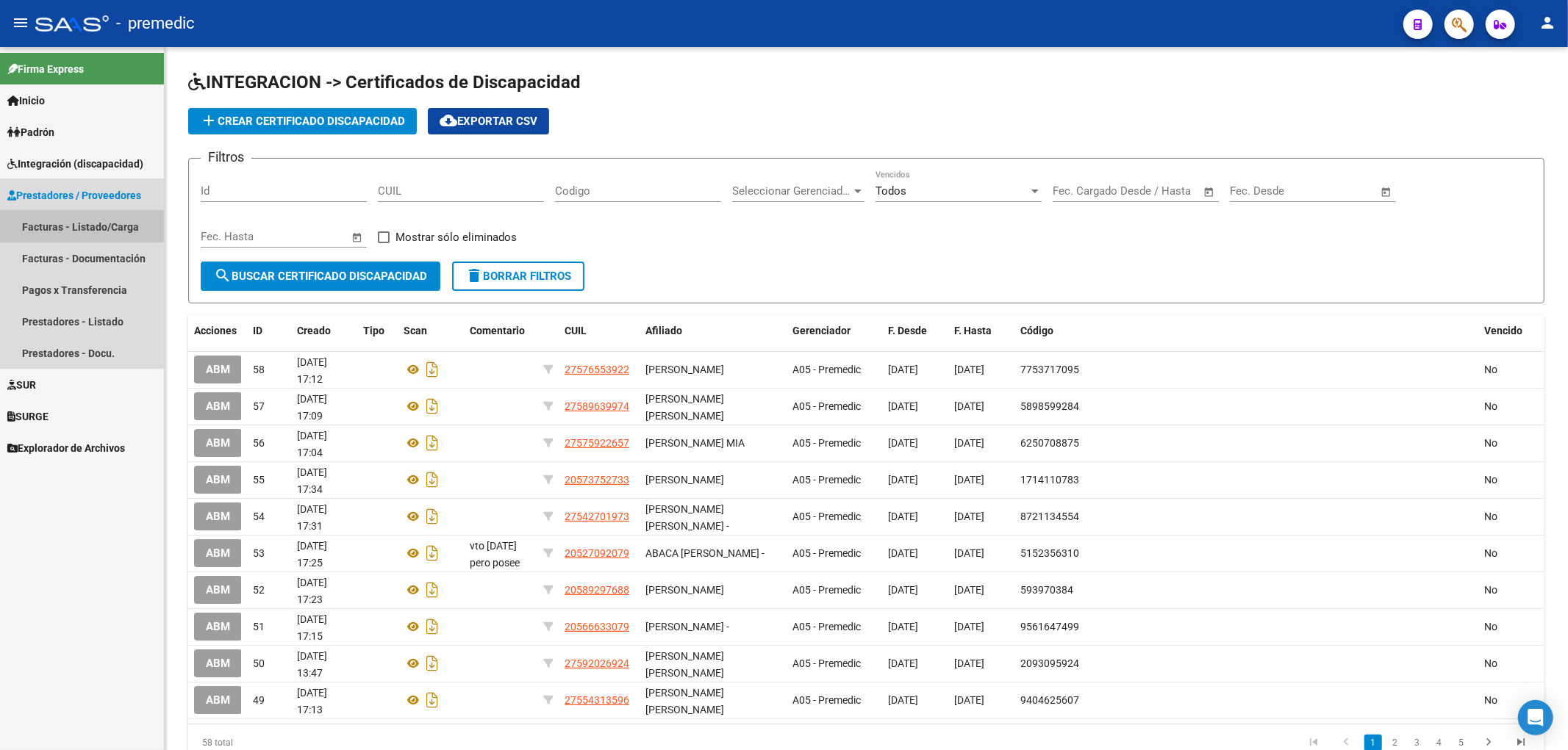
click at [54, 215] on link "Facturas - Listado/Carga" at bounding box center [82, 226] width 164 height 31
